Goal: Check status: Check status

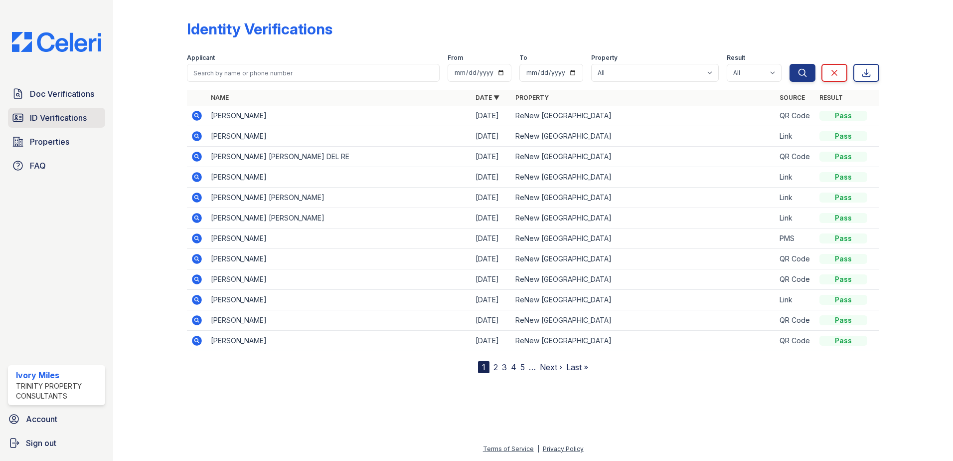
click at [44, 112] on span "ID Verifications" at bounding box center [58, 118] width 57 height 12
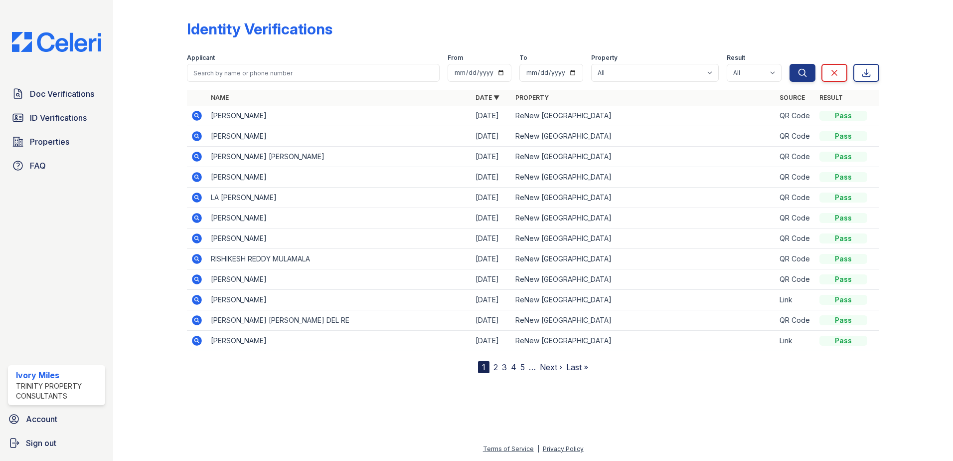
click at [45, 113] on span "ID Verifications" at bounding box center [58, 118] width 57 height 12
click at [48, 110] on link "ID Verifications" at bounding box center [56, 118] width 97 height 20
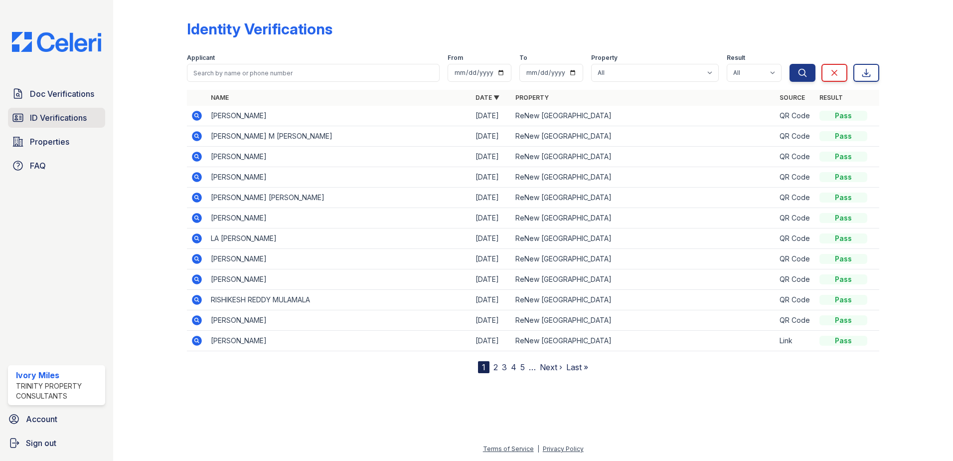
click at [54, 117] on span "ID Verifications" at bounding box center [58, 118] width 57 height 12
click at [195, 116] on icon at bounding box center [197, 116] width 12 height 12
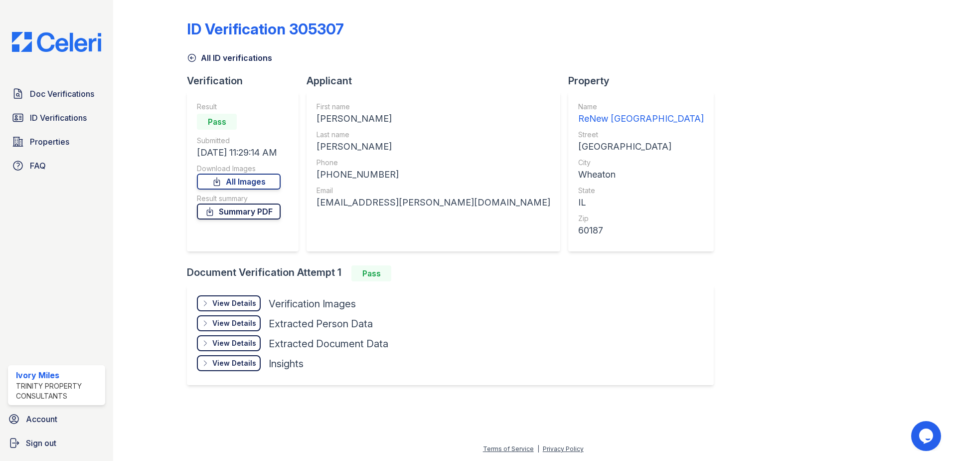
click at [242, 215] on link "Summary PDF" at bounding box center [239, 211] width 84 height 16
click at [236, 299] on div "View Details" at bounding box center [234, 303] width 44 height 10
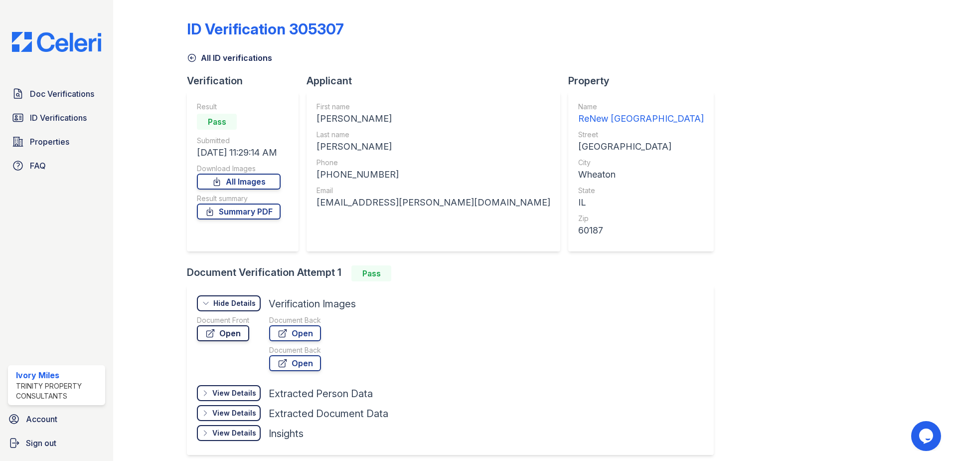
click at [240, 327] on link "Open" at bounding box center [223, 333] width 52 height 16
click at [311, 331] on link "Open" at bounding box center [295, 333] width 52 height 16
click at [192, 53] on icon at bounding box center [192, 58] width 10 height 10
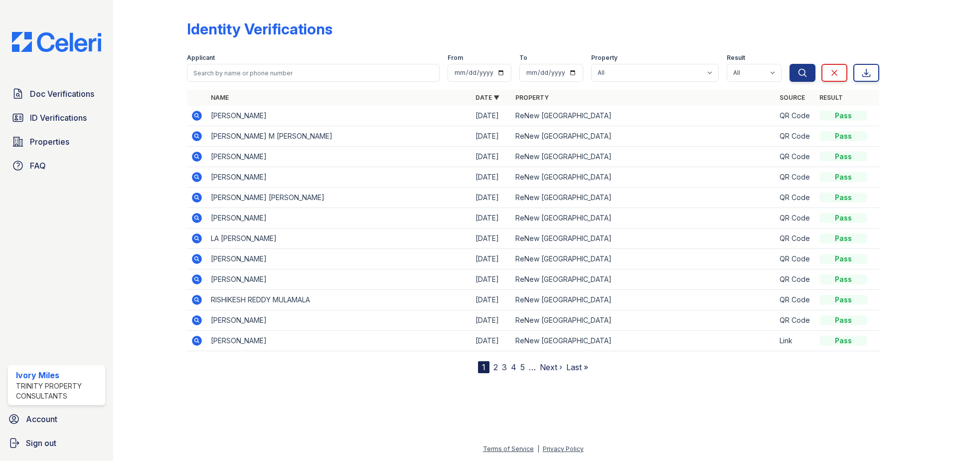
click at [194, 135] on icon at bounding box center [197, 136] width 10 height 10
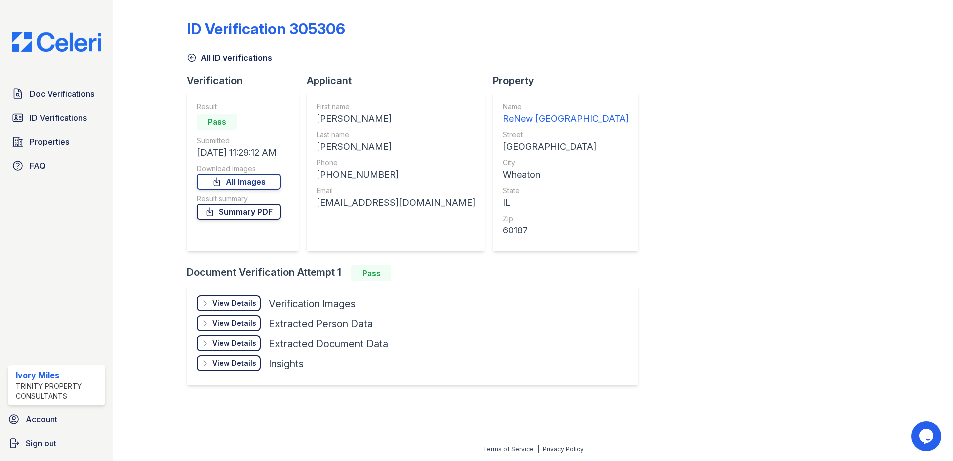
click at [235, 212] on link "Summary PDF" at bounding box center [239, 211] width 84 height 16
drag, startPoint x: 243, startPoint y: 308, endPoint x: 251, endPoint y: 313, distance: 9.3
click at [244, 308] on div "View Details" at bounding box center [234, 303] width 44 height 10
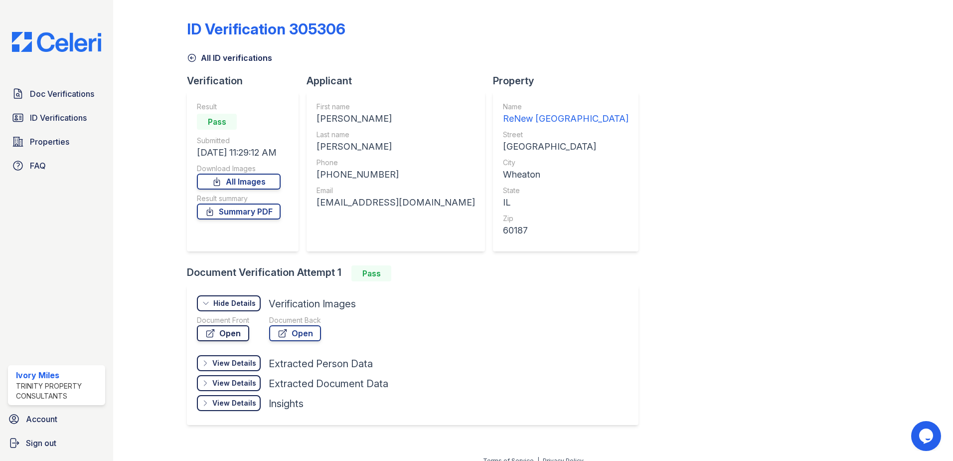
click at [237, 336] on link "Open" at bounding box center [223, 333] width 52 height 16
click at [315, 331] on link "Open" at bounding box center [295, 333] width 52 height 16
